Goal: Information Seeking & Learning: Stay updated

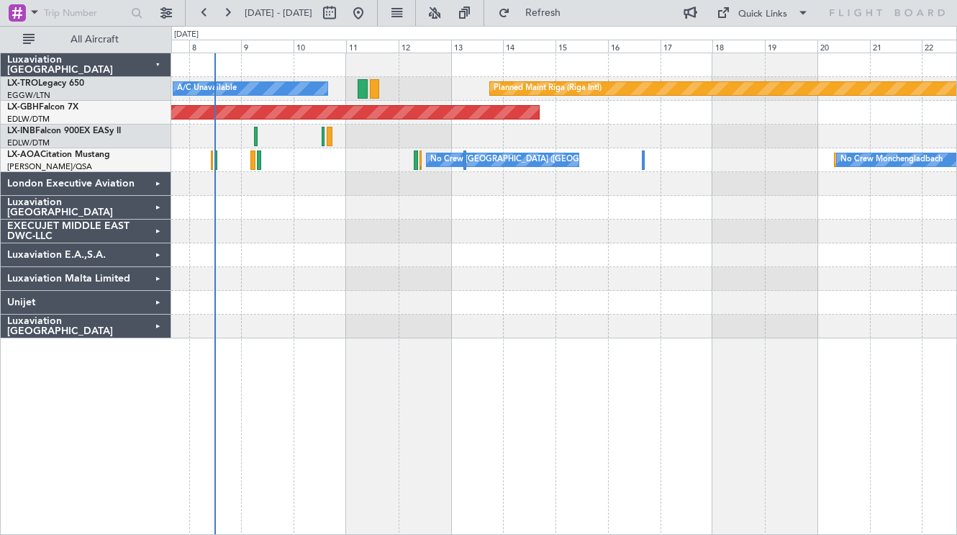
click at [591, 204] on div at bounding box center [563, 208] width 785 height 24
click at [553, 14] on button "Refresh" at bounding box center [534, 12] width 86 height 23
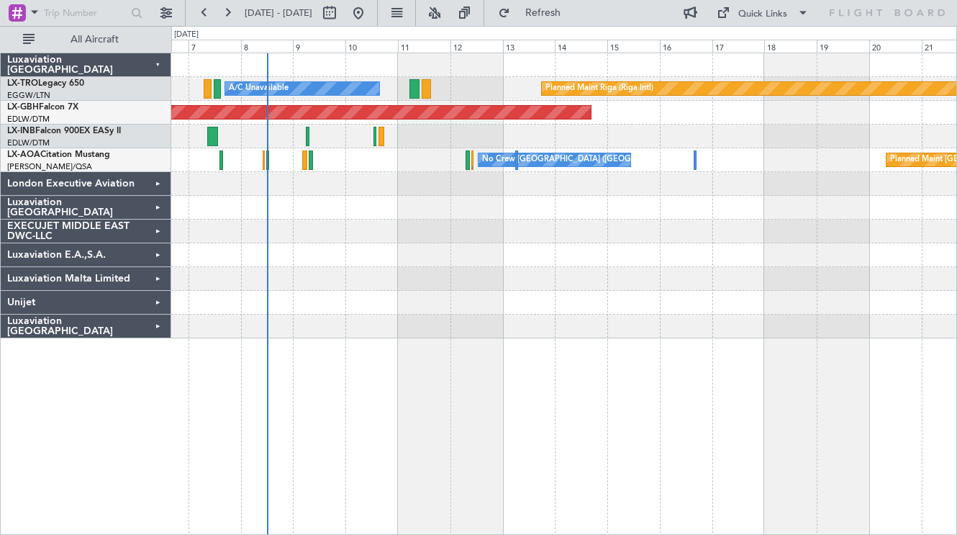
click at [386, 167] on div "No Crew Monchengladbach Planned Maint [GEOGRAPHIC_DATA] No Crew [GEOGRAPHIC_DAT…" at bounding box center [563, 160] width 785 height 24
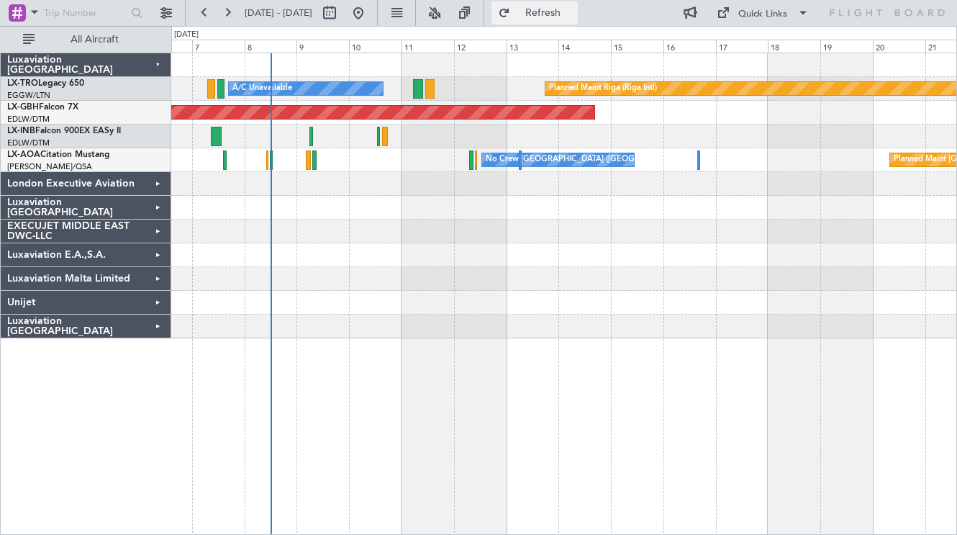
click at [573, 9] on span "Refresh" at bounding box center [543, 13] width 60 height 10
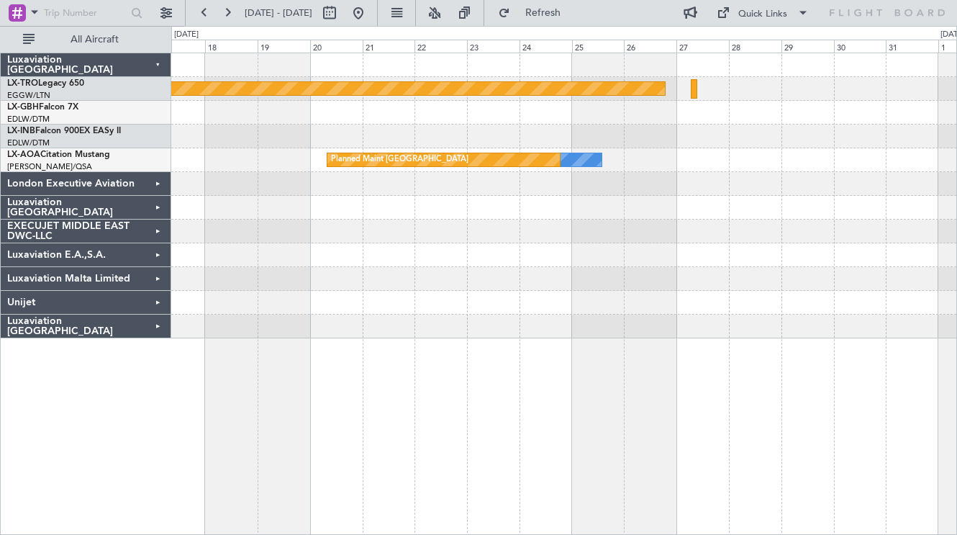
click at [193, 329] on div at bounding box center [563, 326] width 785 height 24
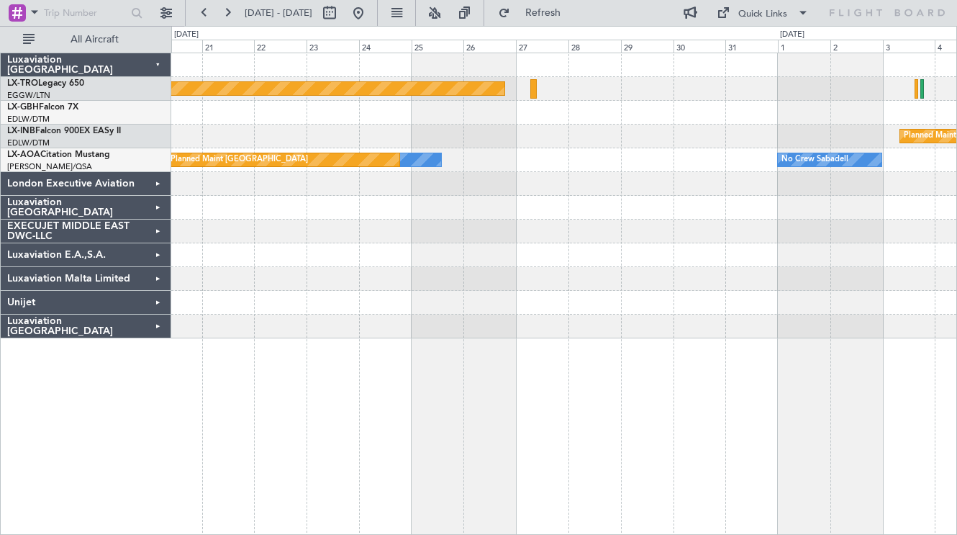
click at [524, 216] on div at bounding box center [563, 208] width 785 height 24
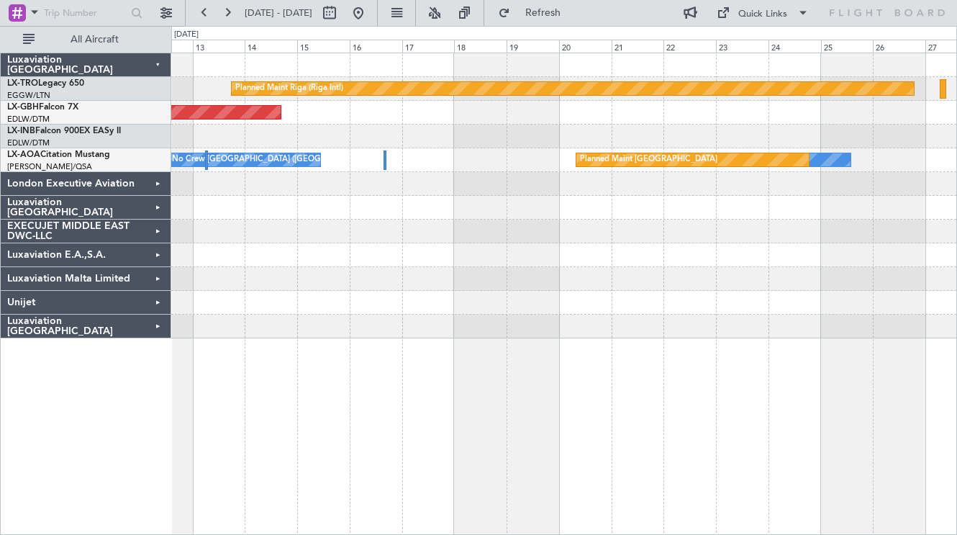
click at [809, 227] on div at bounding box center [563, 231] width 785 height 24
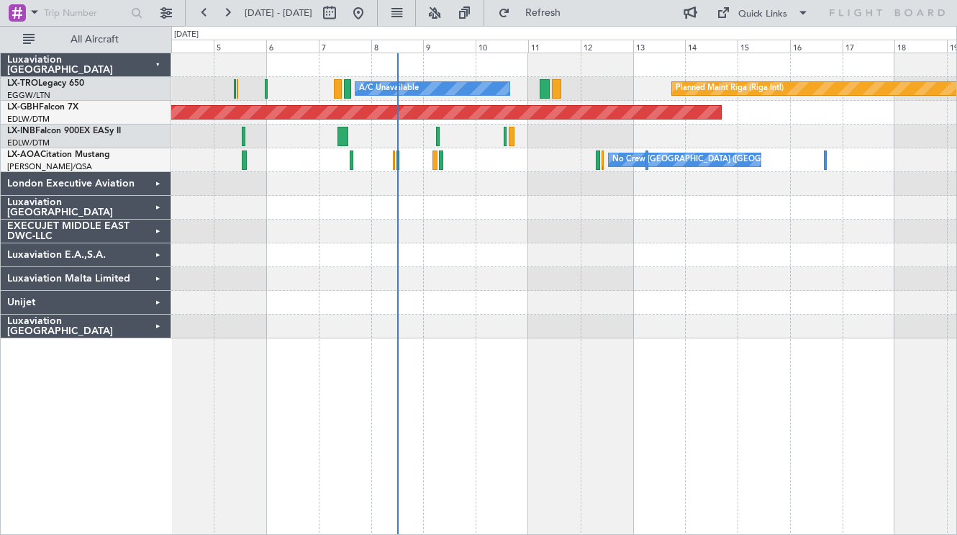
click at [694, 239] on div at bounding box center [563, 231] width 785 height 24
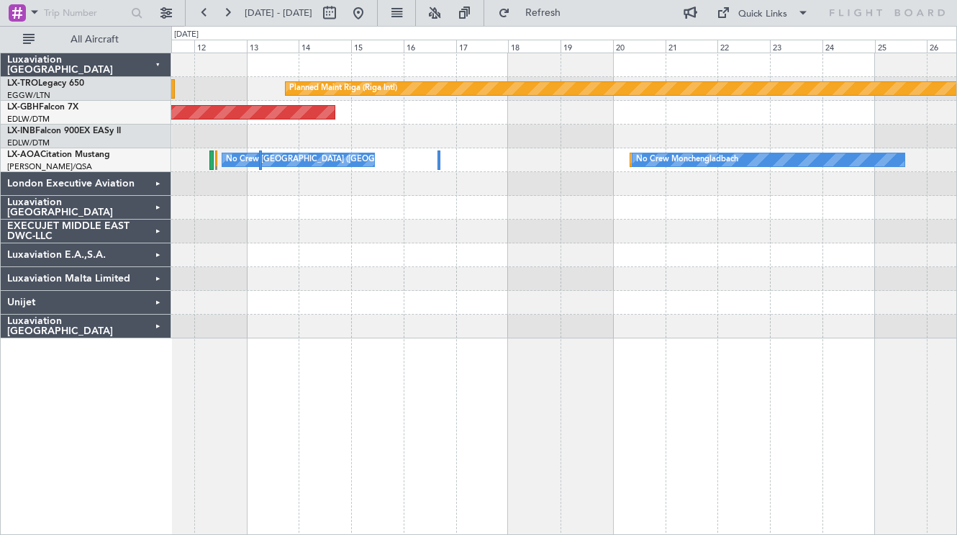
click at [371, 196] on div at bounding box center [563, 208] width 785 height 24
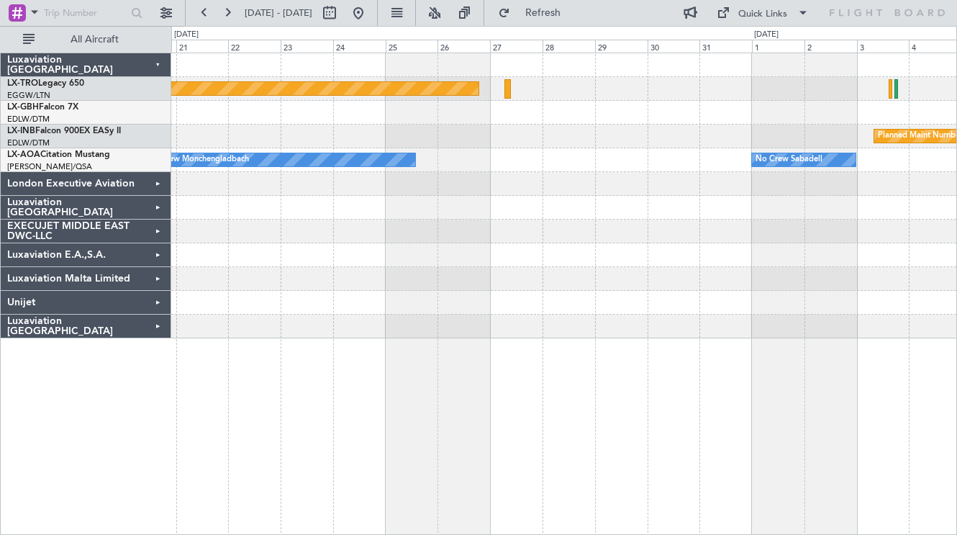
click at [320, 226] on div at bounding box center [563, 231] width 785 height 24
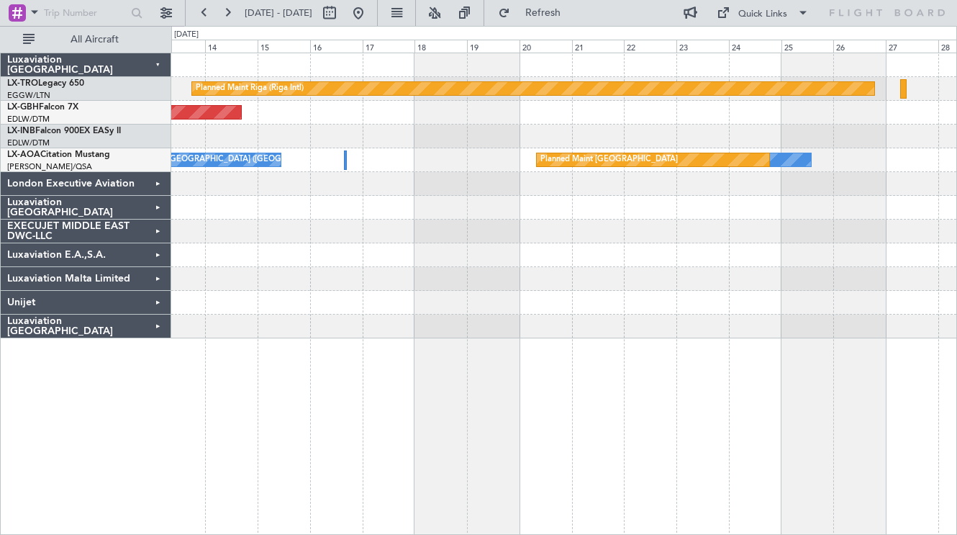
click at [722, 119] on div "Planned Maint Nurnberg" at bounding box center [563, 113] width 785 height 24
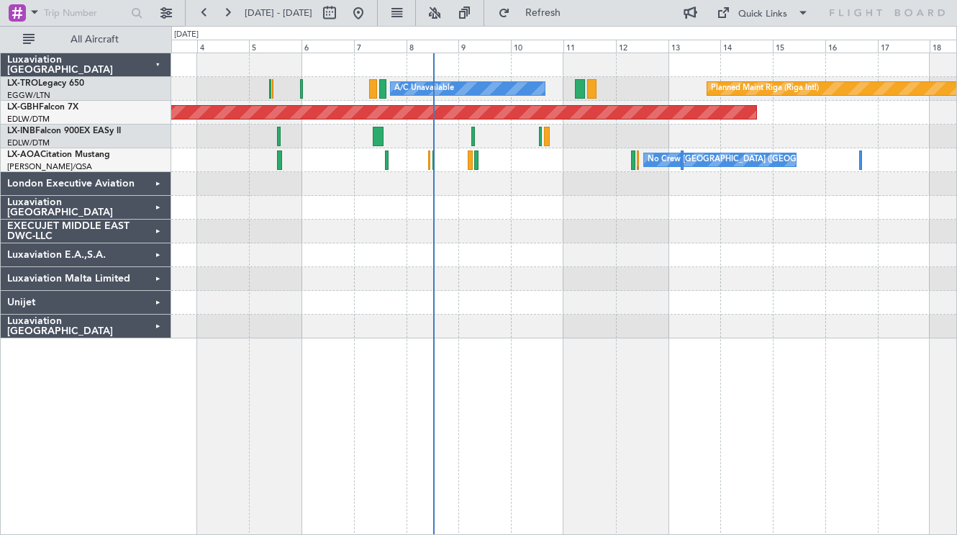
click at [697, 122] on div "Planned Maint Riga (Riga Intl) A/C Unavailable Planned Maint Nurnberg No Crew […" at bounding box center [563, 195] width 785 height 285
click at [225, 201] on div at bounding box center [563, 208] width 785 height 24
